Goal: Task Accomplishment & Management: Understand process/instructions

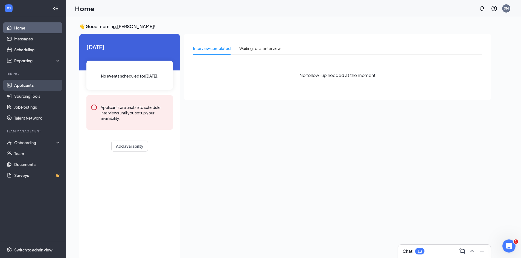
click at [20, 87] on link "Applicants" at bounding box center [37, 85] width 47 height 11
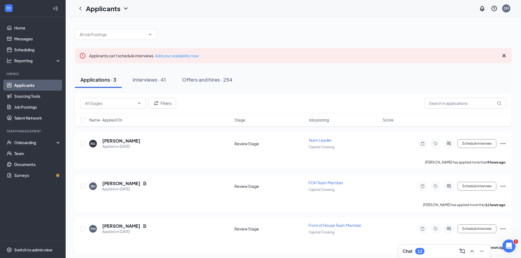
scroll to position [3, 0]
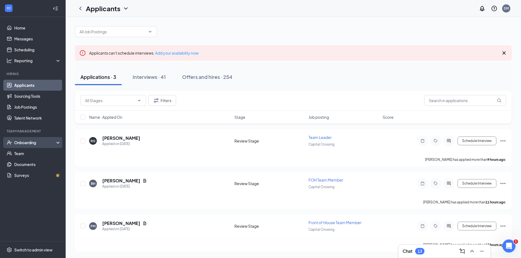
click at [25, 140] on div "Onboarding" at bounding box center [35, 142] width 42 height 5
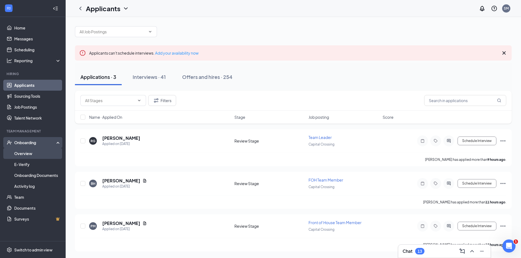
click at [28, 152] on link "Overview" at bounding box center [37, 153] width 47 height 11
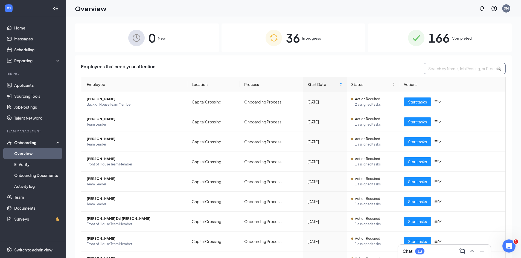
click at [463, 70] on input "text" at bounding box center [465, 68] width 82 height 11
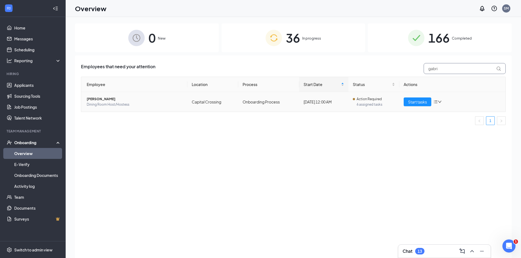
type input "gabri"
click at [114, 101] on span "[PERSON_NAME]" at bounding box center [135, 99] width 96 height 5
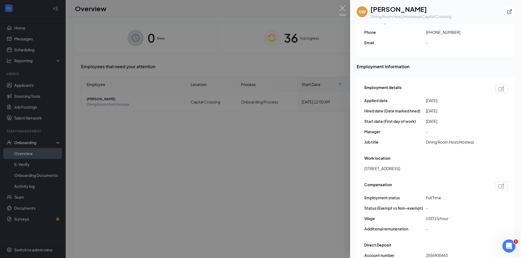
scroll to position [274, 0]
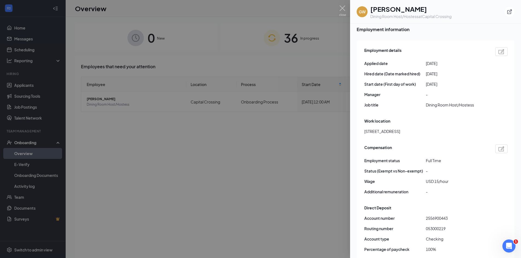
click at [258, 177] on div at bounding box center [260, 129] width 521 height 258
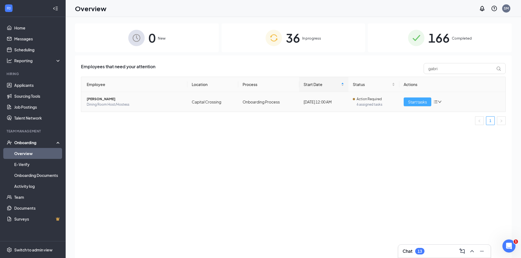
click at [425, 100] on span "Start tasks" at bounding box center [417, 102] width 19 height 6
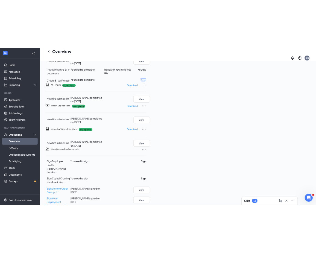
scroll to position [137, 0]
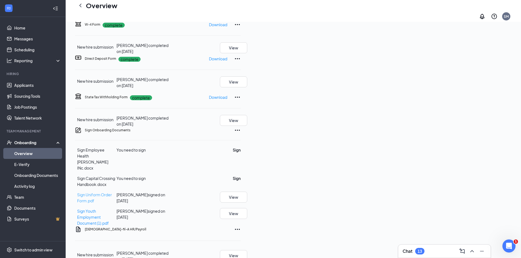
click at [112, 193] on span "Sign Uniform Order Form.pdf" at bounding box center [94, 198] width 35 height 11
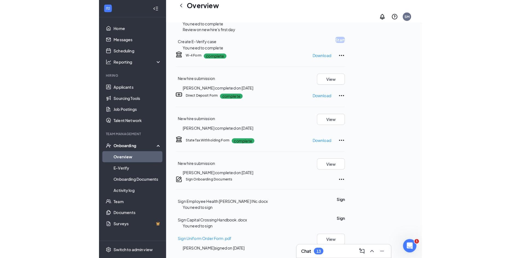
scroll to position [67, 0]
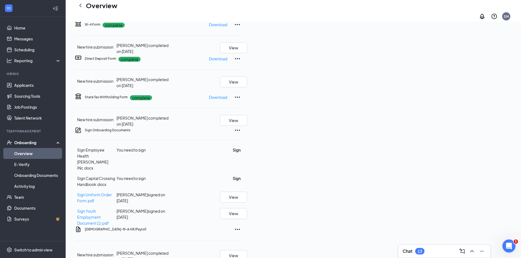
click at [41, 153] on link "Overview" at bounding box center [37, 153] width 47 height 11
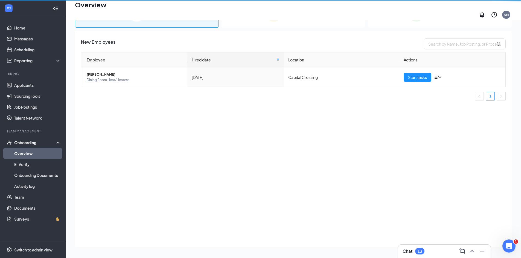
scroll to position [25, 0]
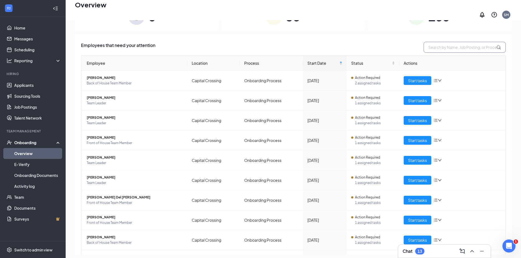
click at [445, 45] on input "text" at bounding box center [465, 47] width 82 height 11
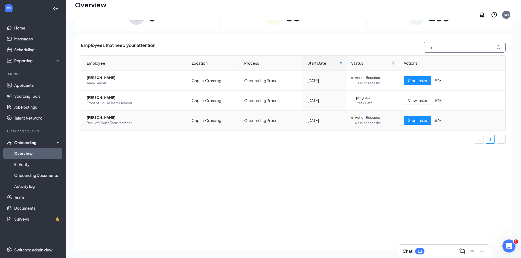
type input "th"
click at [418, 113] on td "Start tasks" at bounding box center [452, 121] width 106 height 20
click at [420, 119] on span "Start tasks" at bounding box center [417, 121] width 19 height 6
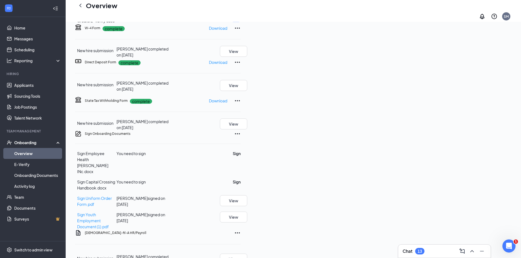
scroll to position [137, 0]
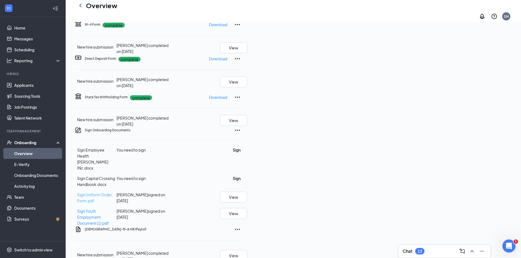
click at [112, 193] on span "Sign Uniform Order Form.pdf" at bounding box center [94, 198] width 35 height 11
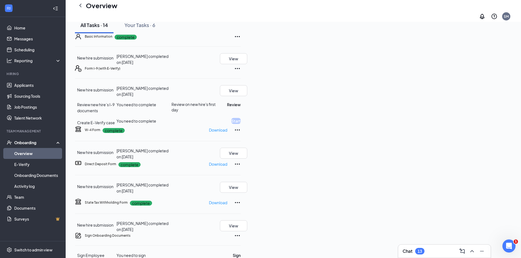
scroll to position [0, 0]
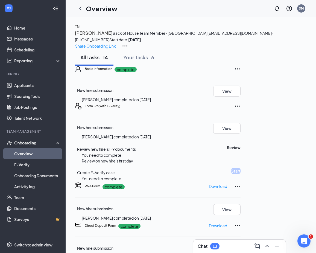
click at [213, 109] on div "Form I-9 (with E-Verify)" at bounding box center [163, 106] width 156 height 7
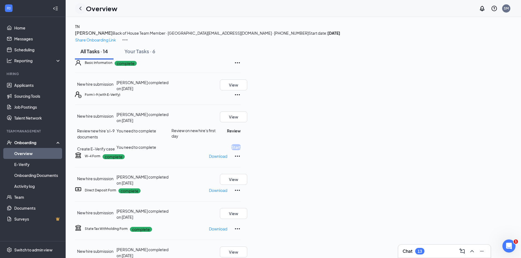
click at [82, 9] on icon "ChevronLeft" at bounding box center [80, 8] width 7 height 7
